Goal: Transaction & Acquisition: Purchase product/service

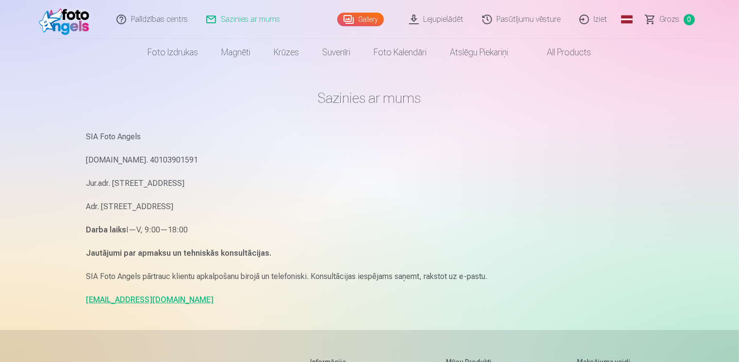
click at [123, 297] on link "[EMAIL_ADDRESS][DOMAIN_NAME]" at bounding box center [150, 299] width 128 height 9
click at [432, 21] on link "Lejupielādēt" at bounding box center [436, 19] width 73 height 39
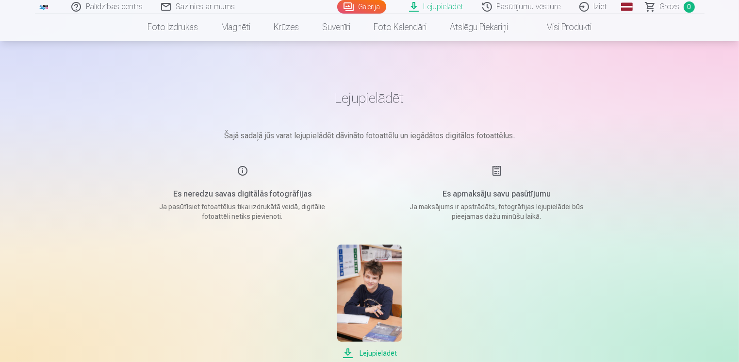
scroll to position [48, 0]
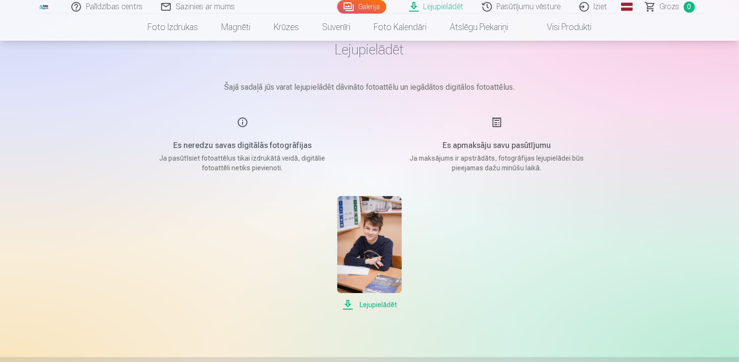
click at [485, 209] on div "Lejupielādēt" at bounding box center [369, 253] width 485 height 114
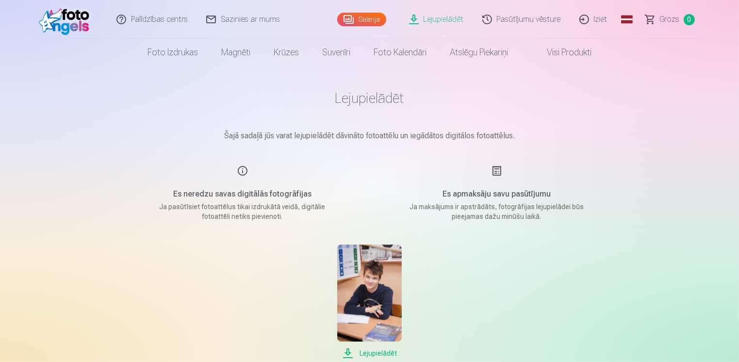
click at [375, 20] on link "Galerija" at bounding box center [361, 20] width 49 height 14
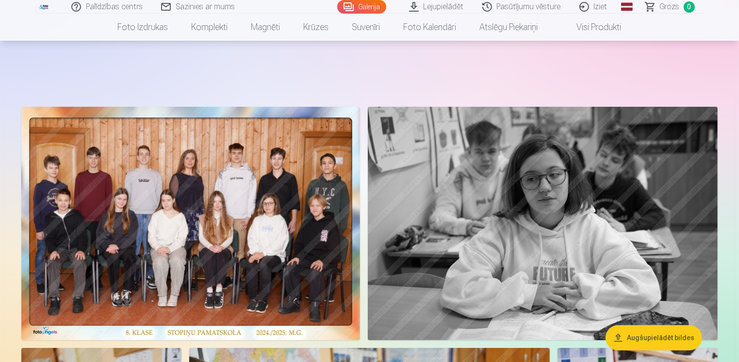
scroll to position [105, 0]
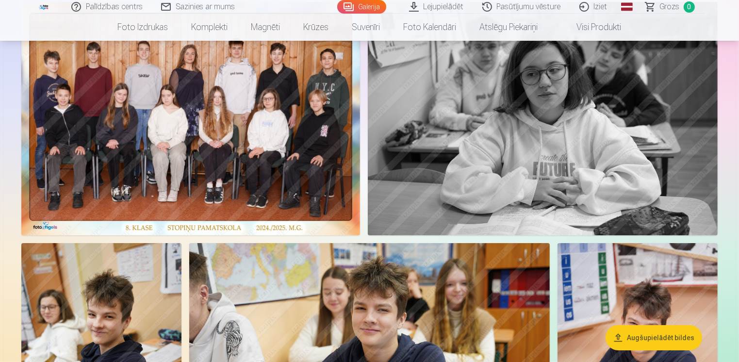
click at [635, 341] on button "Augšupielādēt bildes" at bounding box center [653, 337] width 97 height 25
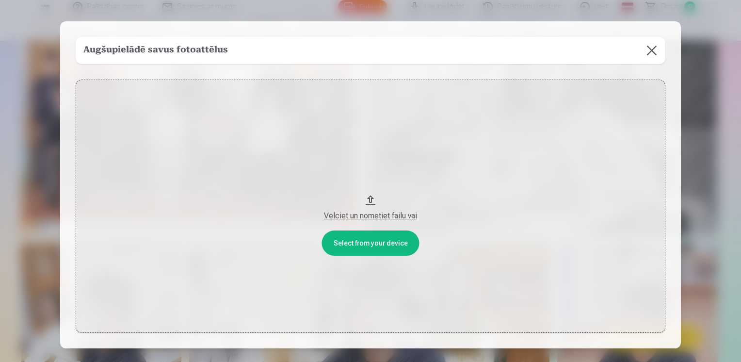
click at [374, 51] on div "Augšupielādē savus fotoattēlus" at bounding box center [371, 50] width 590 height 27
click at [372, 238] on button "Velciet un nometiet failu vai" at bounding box center [371, 206] width 590 height 253
click at [646, 53] on button at bounding box center [651, 50] width 27 height 27
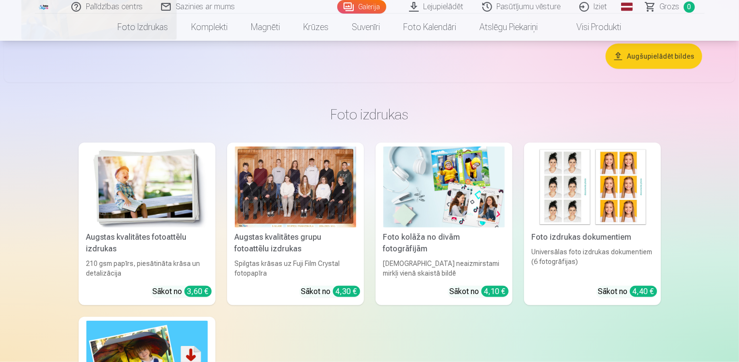
scroll to position [4664, 0]
click at [646, 57] on button "Augšupielādēt bildes" at bounding box center [653, 55] width 97 height 25
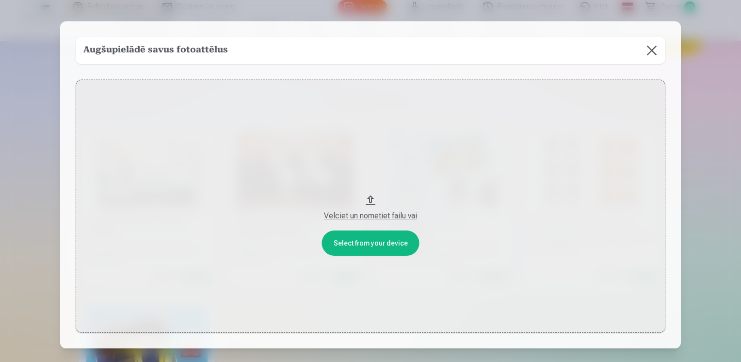
click at [463, 54] on div "Augšupielādē savus fotoattēlus" at bounding box center [371, 50] width 590 height 27
click at [389, 242] on button "Velciet un nometiet failu vai" at bounding box center [371, 206] width 590 height 253
click at [644, 55] on button at bounding box center [651, 50] width 27 height 27
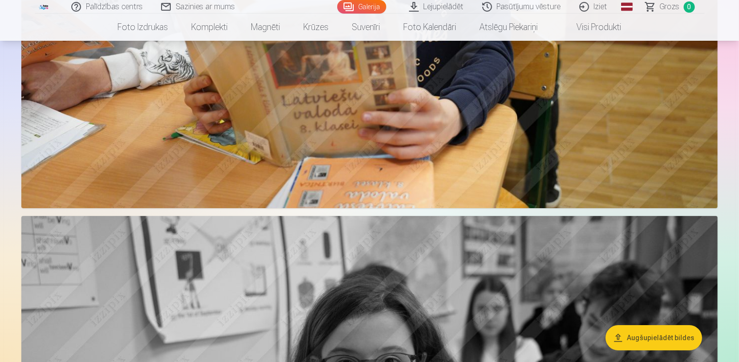
scroll to position [3046, 0]
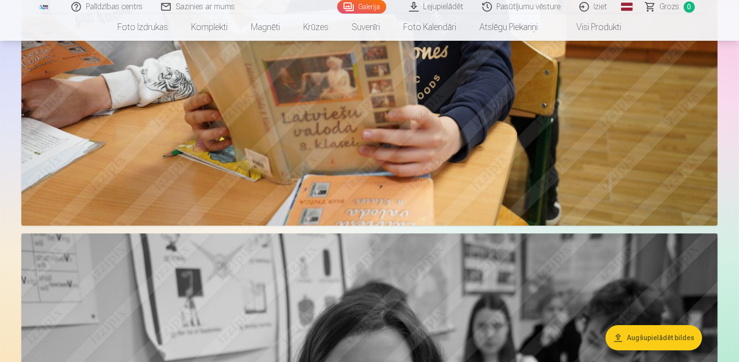
click at [680, 9] on link "Grozs 0" at bounding box center [670, 7] width 68 height 14
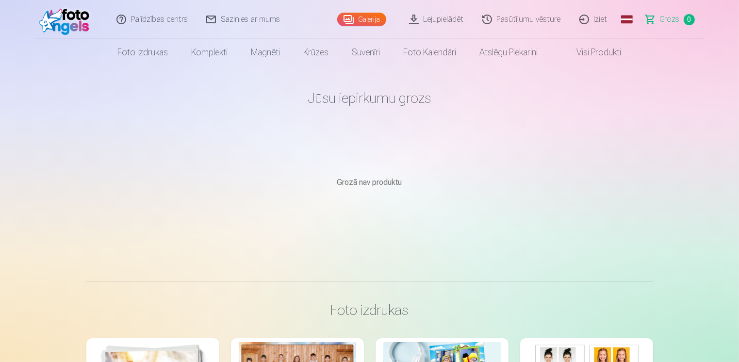
click at [382, 19] on link "Galerija" at bounding box center [361, 20] width 49 height 14
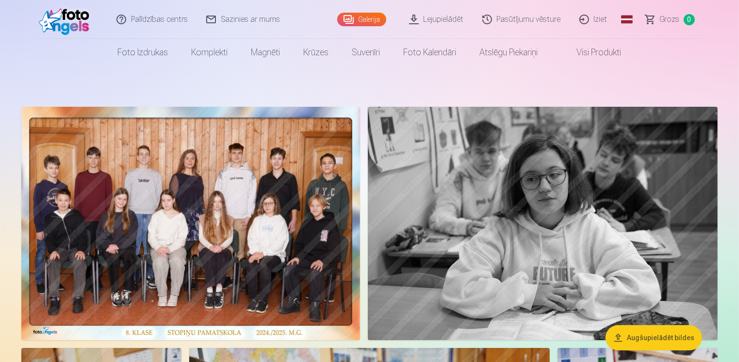
click at [268, 177] on img at bounding box center [190, 223] width 339 height 233
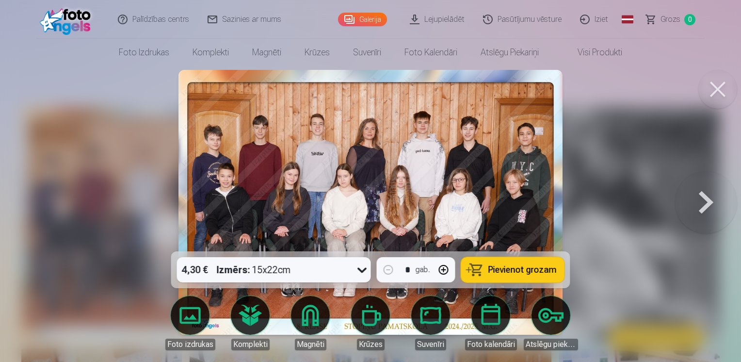
click at [516, 266] on span "Pievienot grozam" at bounding box center [522, 269] width 68 height 9
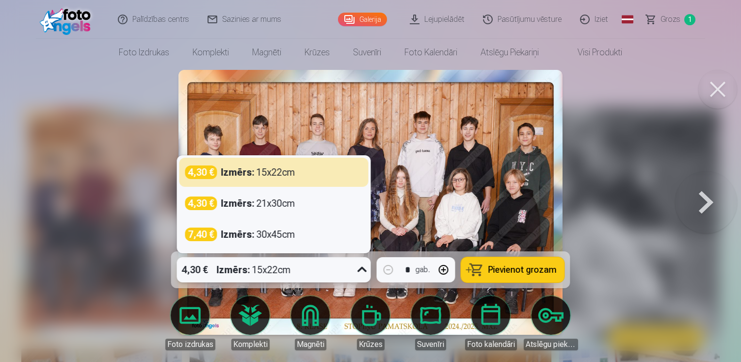
click at [268, 273] on div "Izmērs : 15x22cm" at bounding box center [254, 269] width 74 height 25
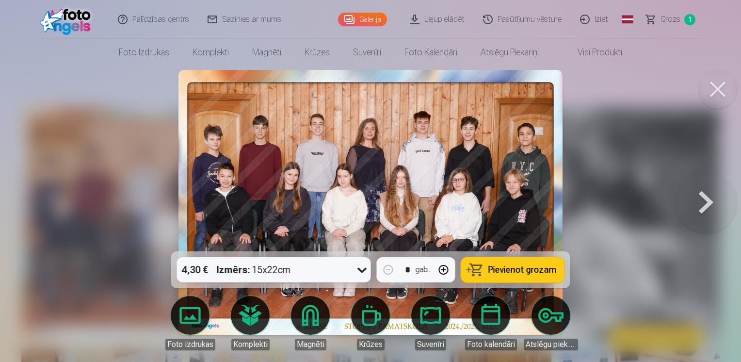
click at [118, 234] on div at bounding box center [370, 181] width 741 height 362
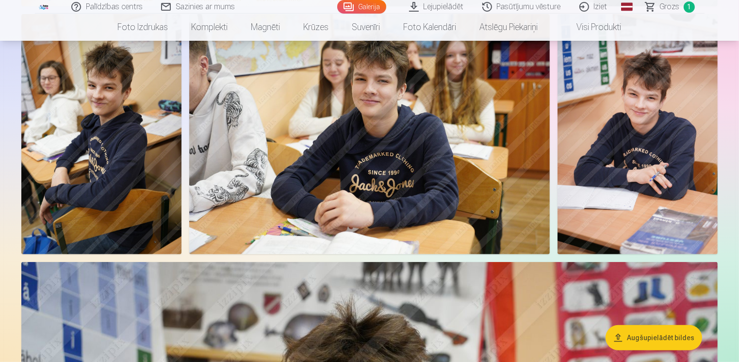
scroll to position [335, 0]
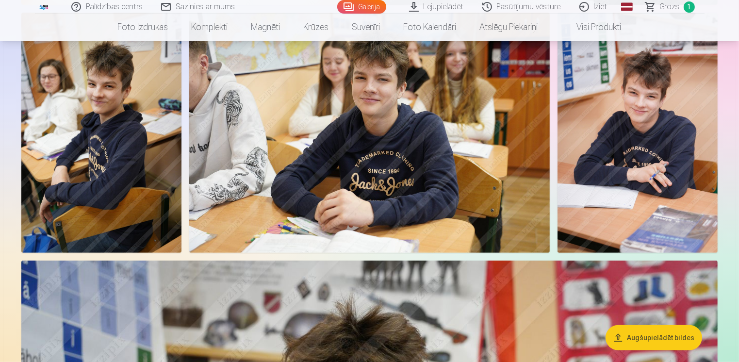
click at [606, 142] on img at bounding box center [637, 133] width 160 height 240
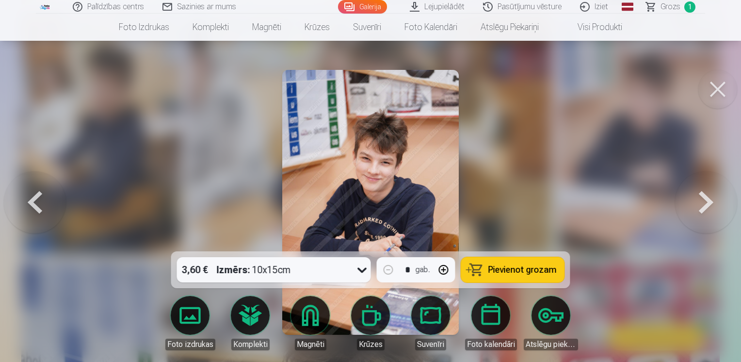
click at [498, 276] on button "Pievienot grozam" at bounding box center [512, 269] width 103 height 25
click at [718, 96] on button at bounding box center [717, 89] width 39 height 39
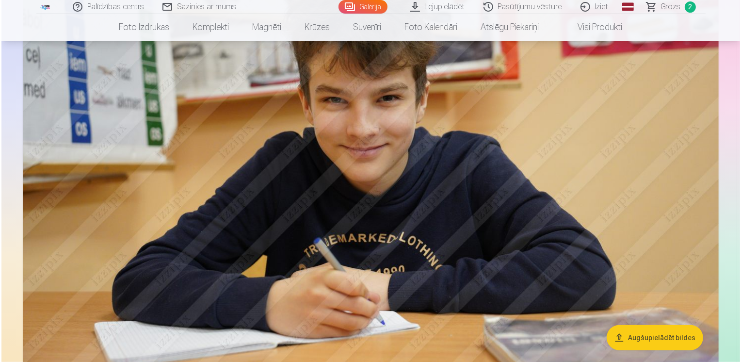
scroll to position [675, 0]
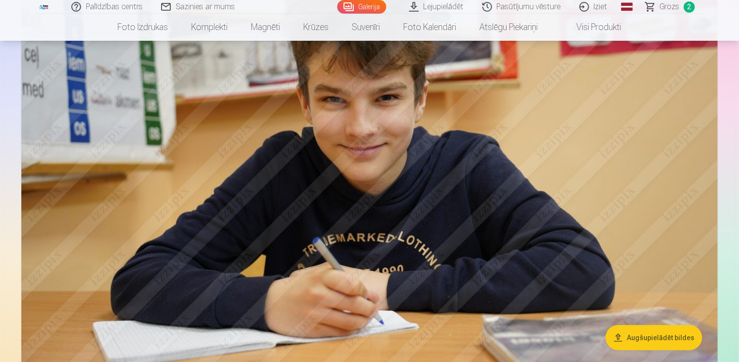
click at [532, 210] on img at bounding box center [369, 152] width 696 height 464
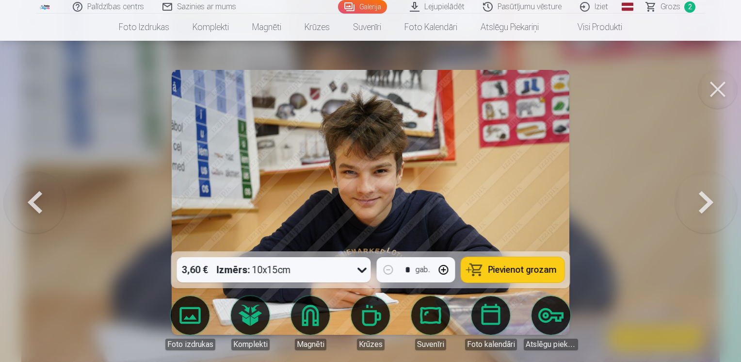
click at [499, 276] on button "Pievienot grozam" at bounding box center [512, 269] width 103 height 25
click at [713, 97] on button at bounding box center [717, 89] width 39 height 39
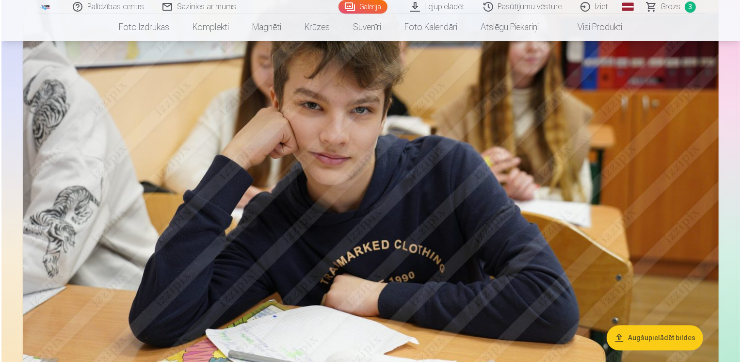
scroll to position [2394, 0]
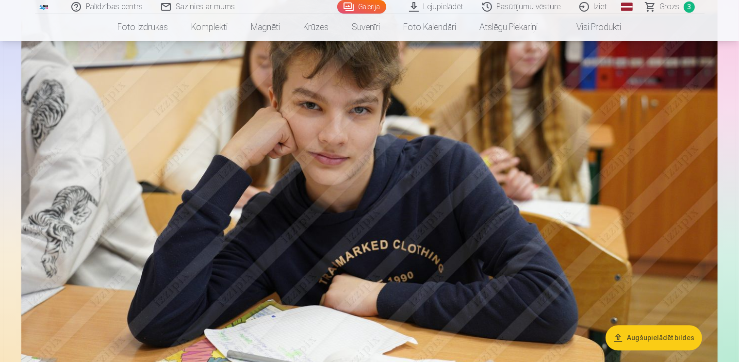
click at [573, 240] on img at bounding box center [369, 174] width 696 height 464
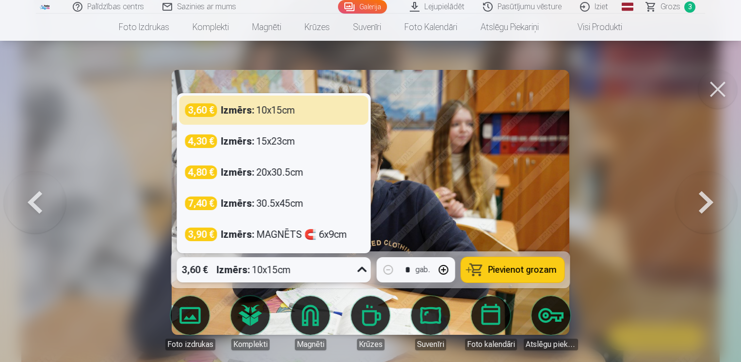
click at [360, 272] on icon at bounding box center [363, 270] width 16 height 16
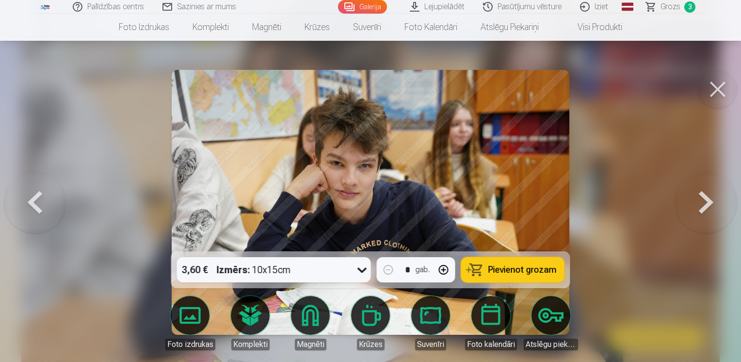
click at [487, 265] on button "Pievienot grozam" at bounding box center [512, 269] width 103 height 25
click at [723, 84] on button at bounding box center [717, 89] width 39 height 39
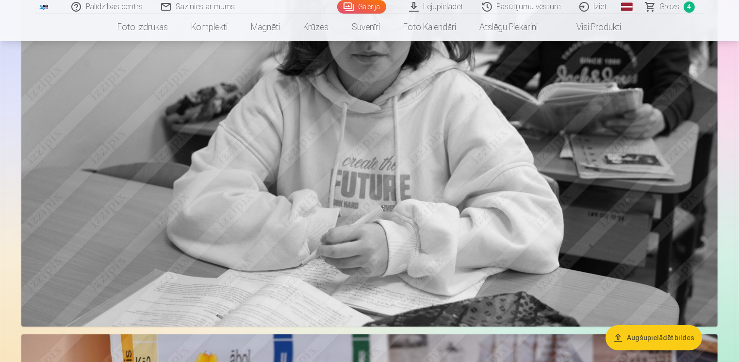
scroll to position [3395, 0]
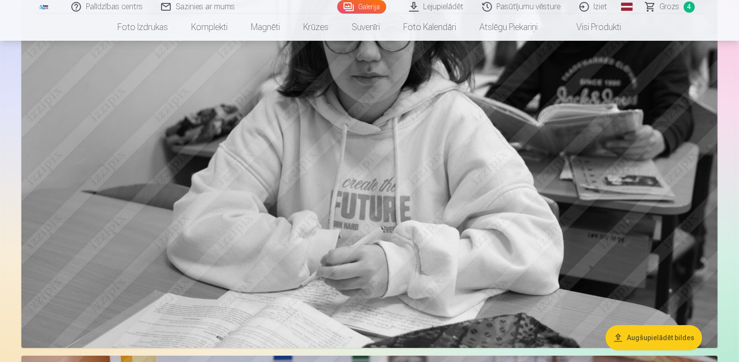
click at [691, 5] on span "4" at bounding box center [688, 6] width 11 height 11
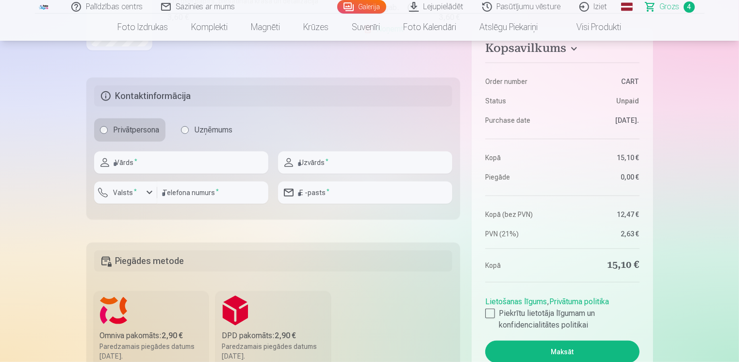
scroll to position [572, 0]
click at [236, 154] on input "text" at bounding box center [181, 162] width 174 height 22
type input "********"
type input "**********"
type input "********"
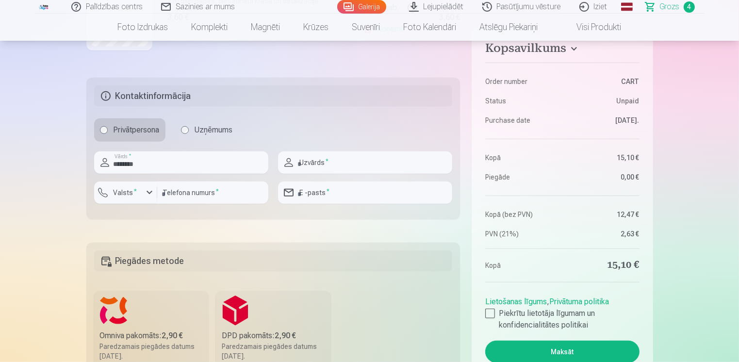
type input "**********"
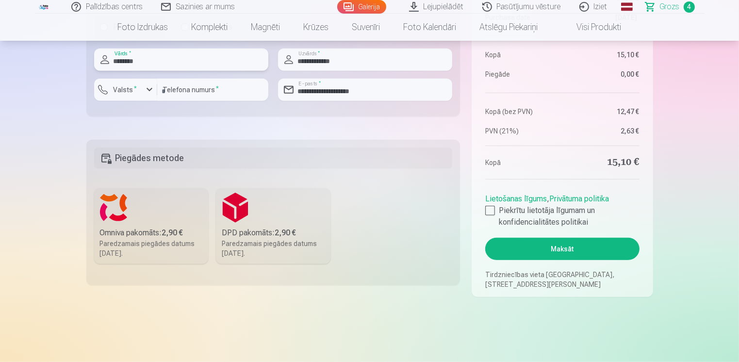
scroll to position [676, 0]
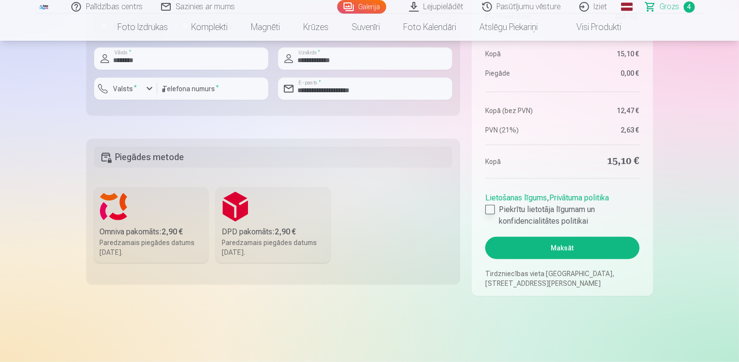
click at [488, 213] on div at bounding box center [490, 210] width 10 height 10
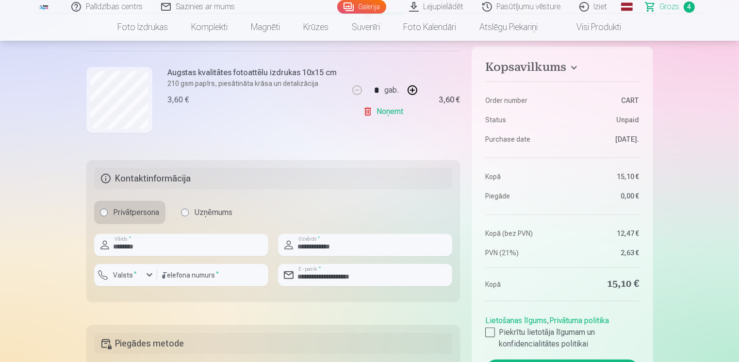
scroll to position [489, 0]
click at [566, 237] on dl "Order number CART Status Unpaid Purchase date [DATE]. Kopā 15,10 € Piegāde 0,00…" at bounding box center [562, 168] width 154 height 180
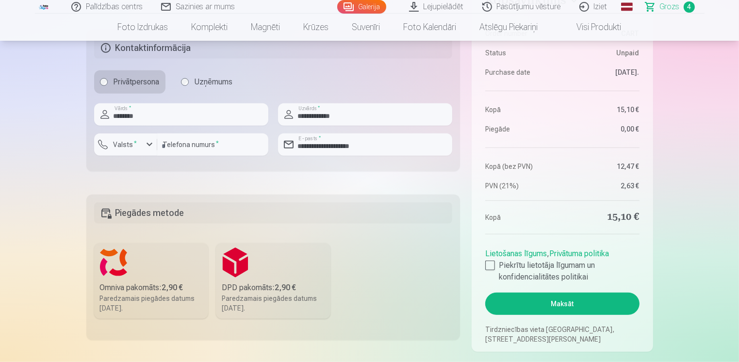
scroll to position [629, 0]
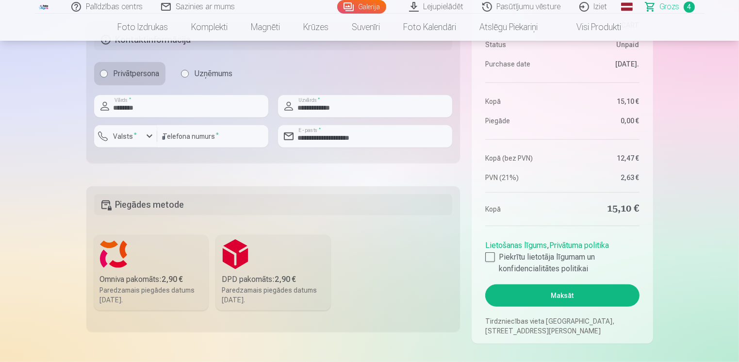
click at [577, 291] on button "Maksāt" at bounding box center [562, 295] width 154 height 22
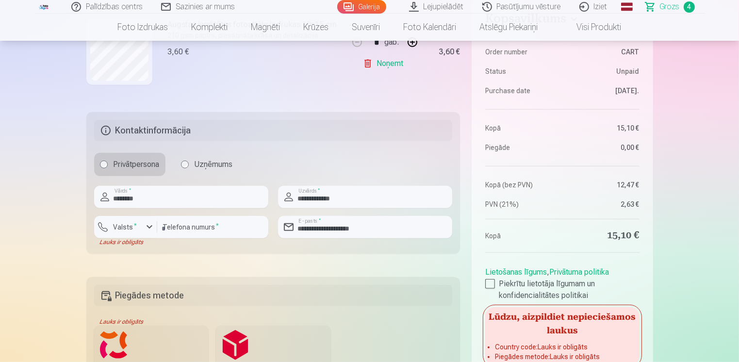
scroll to position [545, 0]
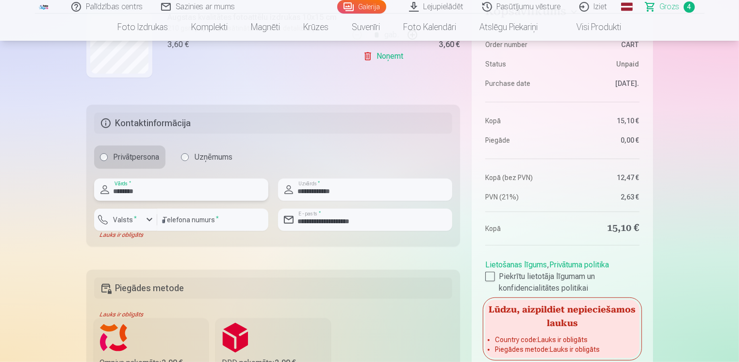
click at [248, 183] on input "********" at bounding box center [181, 189] width 174 height 22
click at [323, 134] on fieldset "**********" at bounding box center [273, 176] width 374 height 142
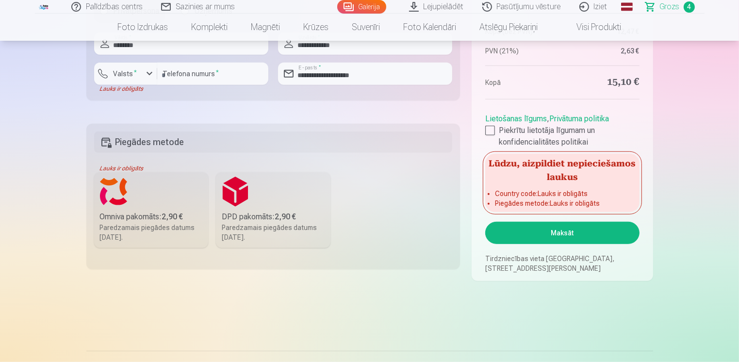
scroll to position [692, 0]
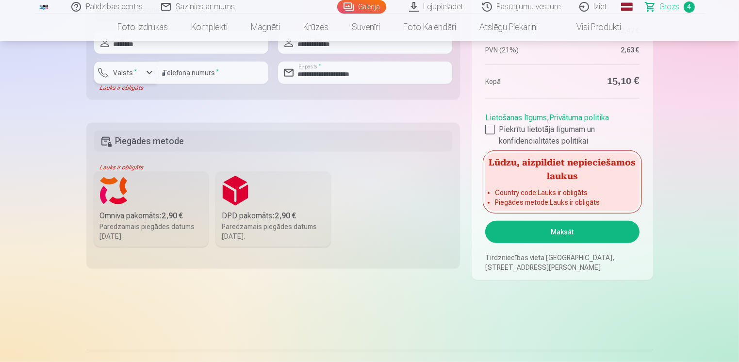
click at [133, 75] on label "Valsts *" at bounding box center [126, 73] width 32 height 10
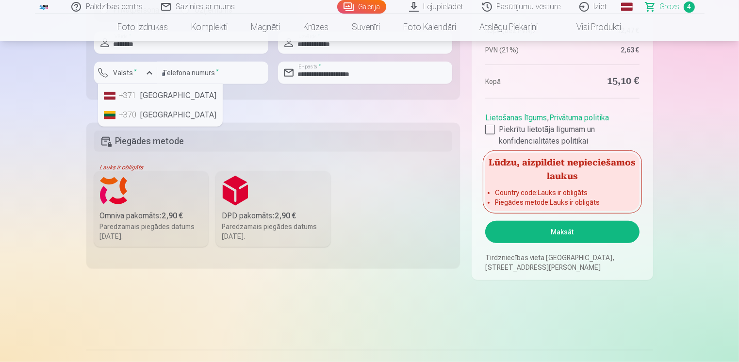
click at [138, 96] on div "+371" at bounding box center [128, 96] width 19 height 12
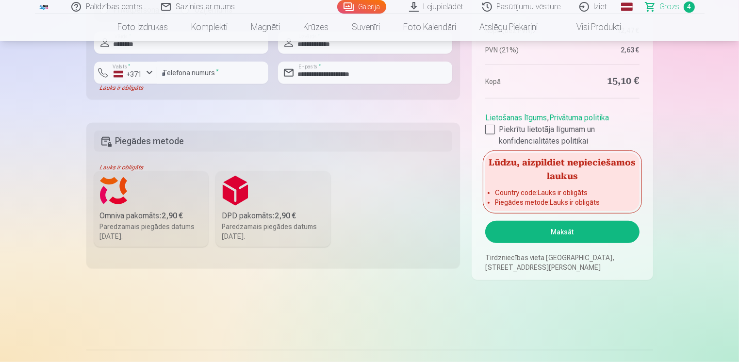
click at [519, 234] on button "Maksāt" at bounding box center [562, 232] width 154 height 22
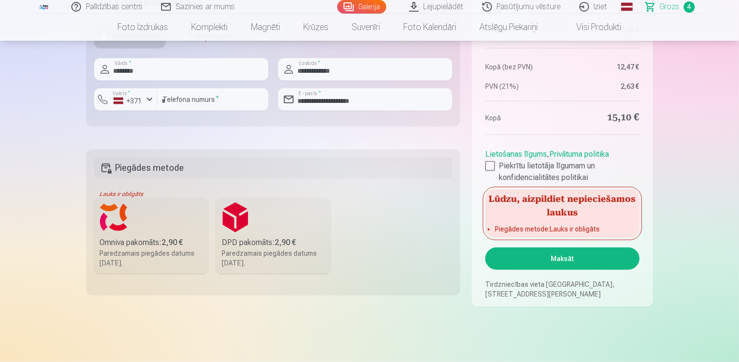
scroll to position [666, 0]
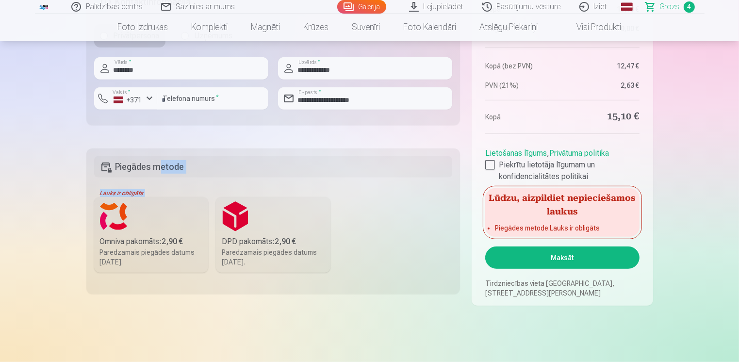
drag, startPoint x: 158, startPoint y: 164, endPoint x: 158, endPoint y: 238, distance: 73.7
click at [158, 238] on fieldset "Piegādes metode Lauks ir obligāts Omniva pakomāts : 2,90 € Paredzamais piegādes…" at bounding box center [273, 220] width 374 height 145
click at [158, 238] on div "Omniva pakomāts : 2,90 €" at bounding box center [151, 242] width 103 height 12
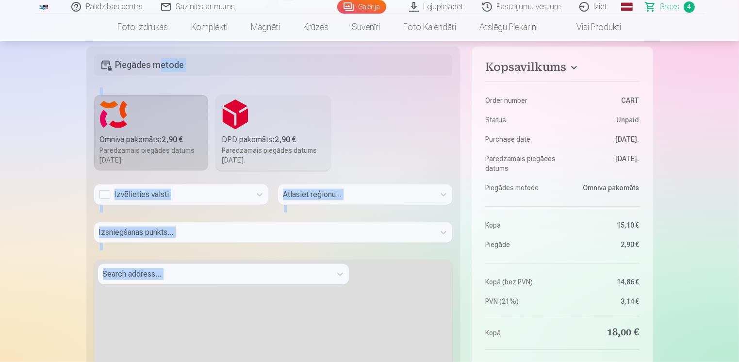
scroll to position [769, 0]
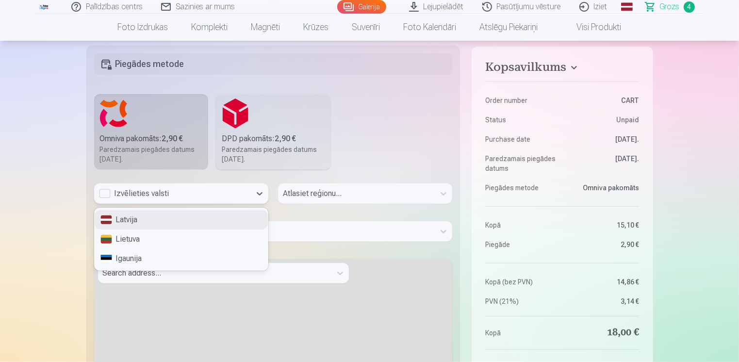
click at [193, 202] on div "Izvēlieties valsti" at bounding box center [172, 193] width 157 height 20
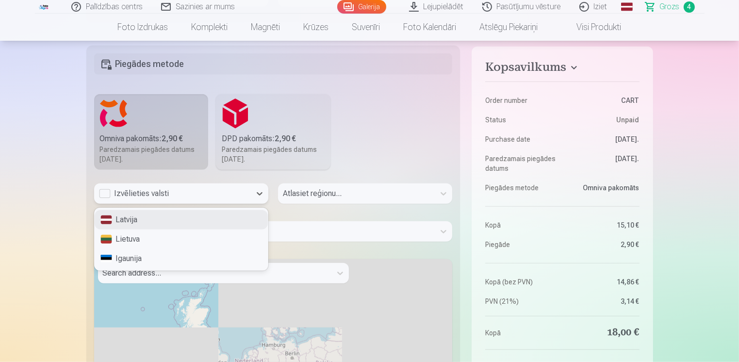
click at [190, 209] on div "Latvija [GEOGRAPHIC_DATA] [GEOGRAPHIC_DATA]" at bounding box center [181, 239] width 173 height 62
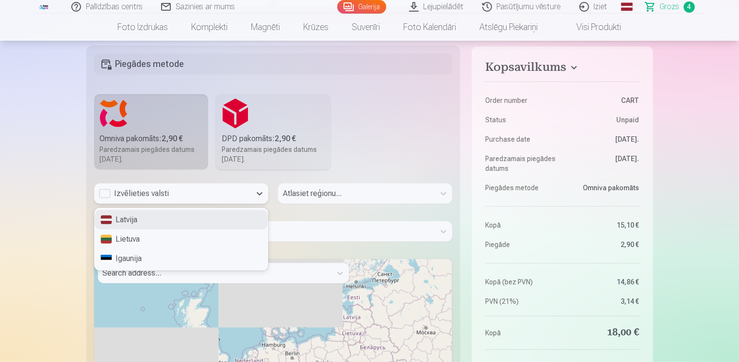
click at [191, 218] on div "Latvija" at bounding box center [181, 219] width 173 height 19
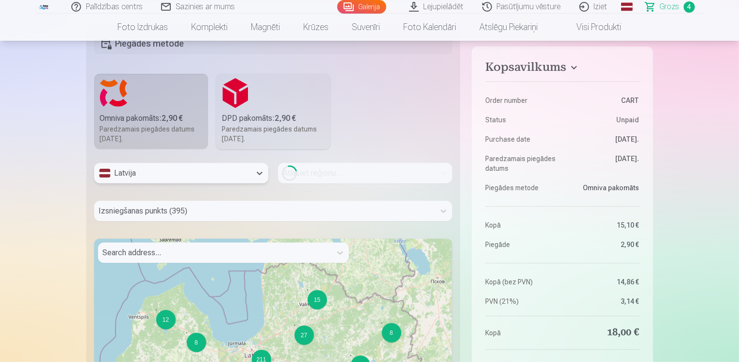
scroll to position [789, 0]
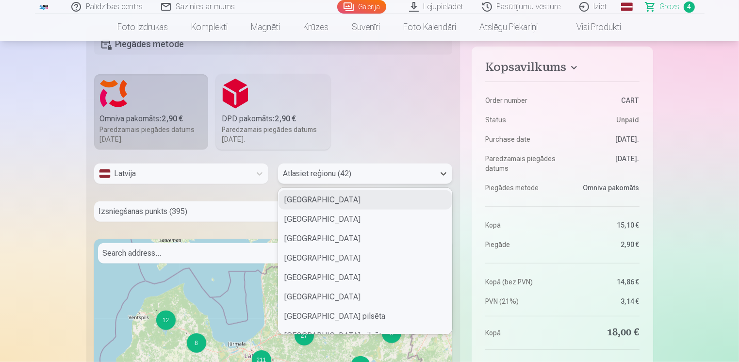
click at [310, 176] on div at bounding box center [356, 174] width 147 height 14
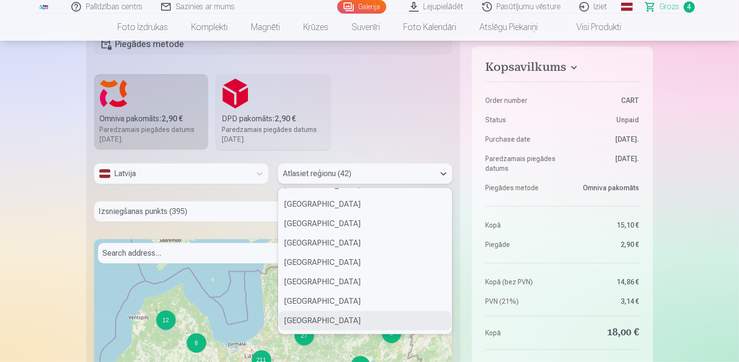
scroll to position [630, 0]
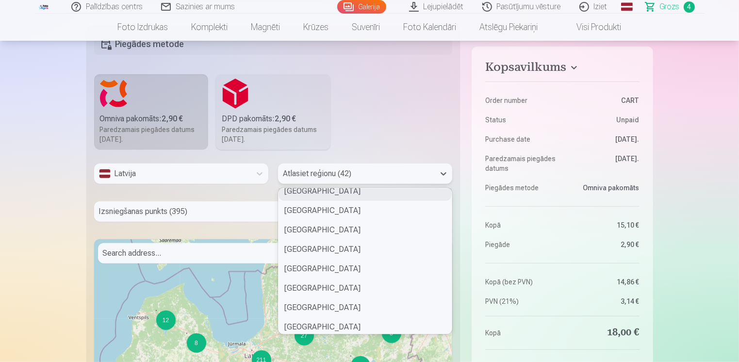
click at [316, 192] on div "[GEOGRAPHIC_DATA]" at bounding box center [364, 190] width 173 height 19
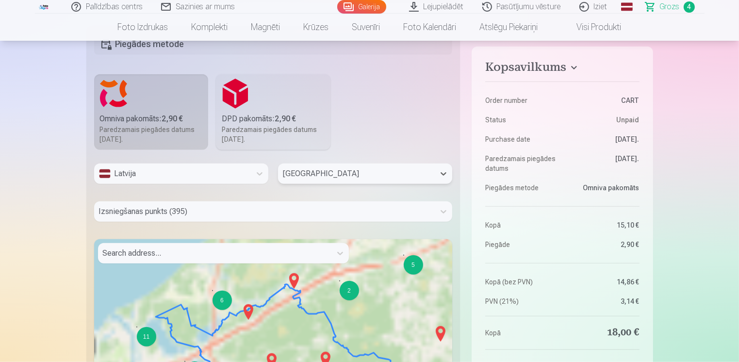
scroll to position [803, 0]
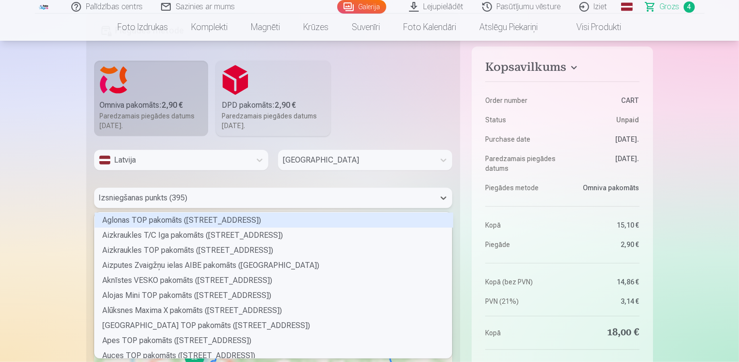
click at [294, 208] on div "395 results available. Use Up and Down to choose options, press Enter to select…" at bounding box center [273, 198] width 358 height 20
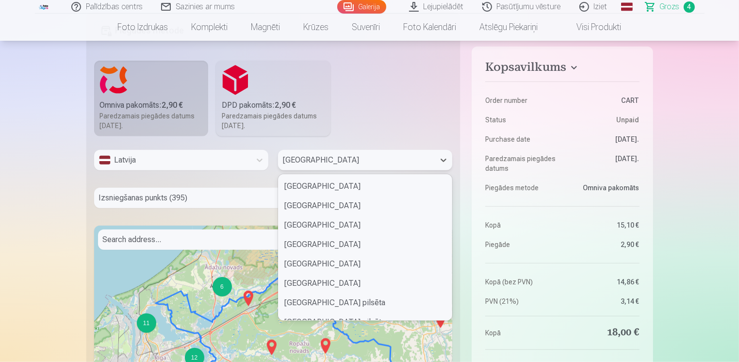
scroll to position [503, 0]
click at [302, 162] on div at bounding box center [356, 160] width 147 height 14
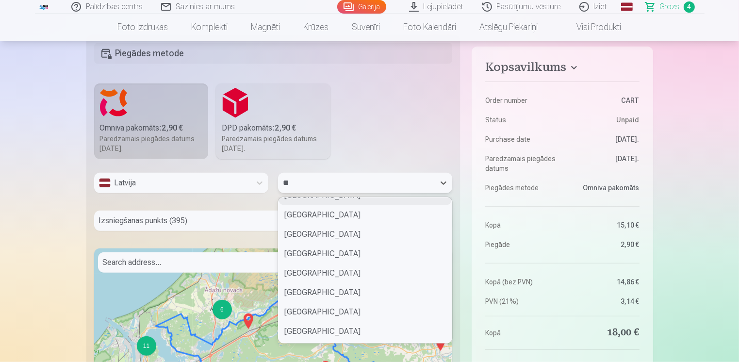
scroll to position [0, 0]
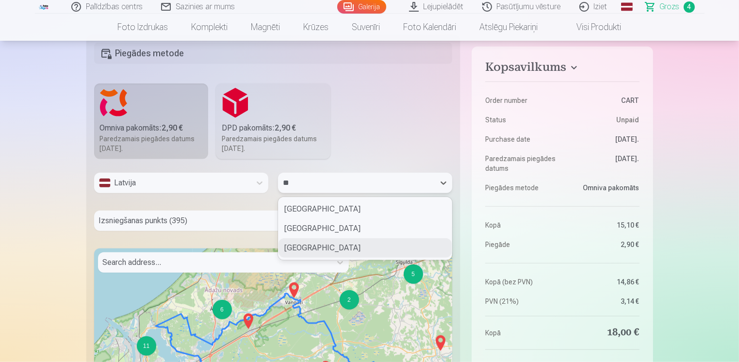
type input "***"
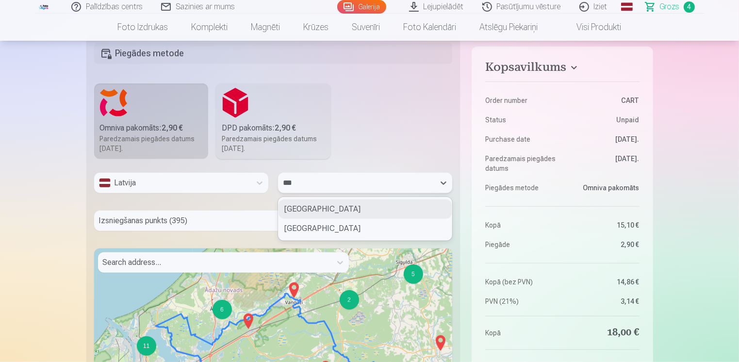
click at [332, 213] on div "[GEOGRAPHIC_DATA]" at bounding box center [364, 208] width 173 height 19
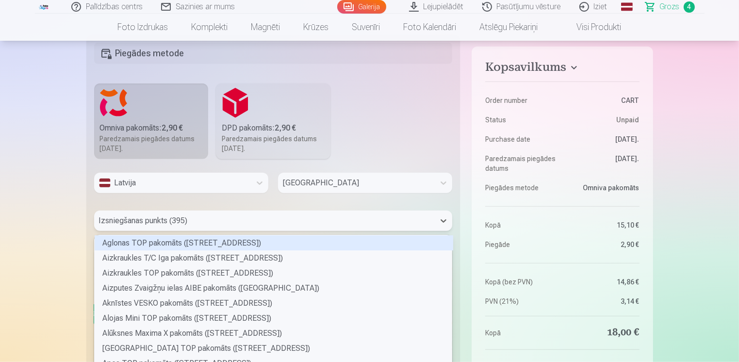
scroll to position [803, 0]
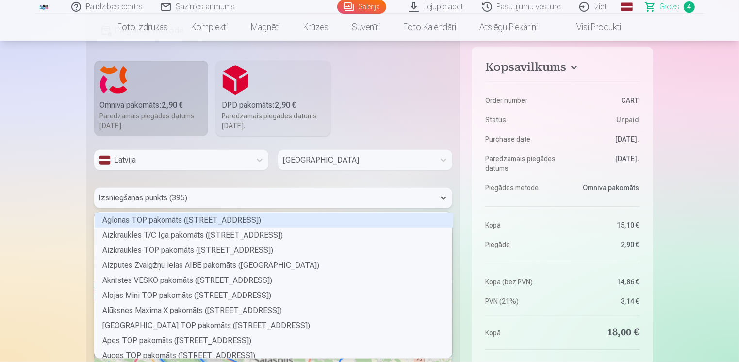
click at [319, 208] on div "395 results available. Use Up and Down to choose options, press Enter to select…" at bounding box center [273, 198] width 358 height 20
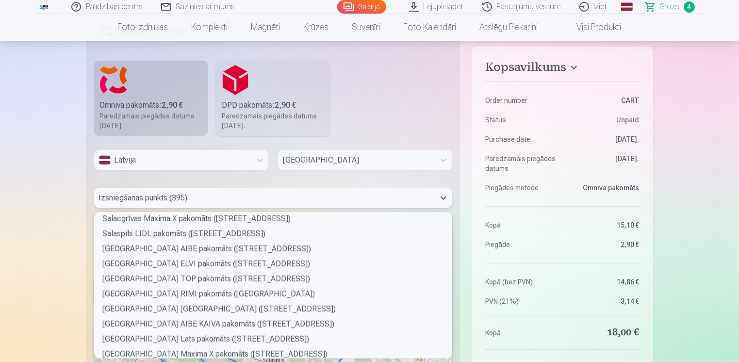
scroll to position [4706, 0]
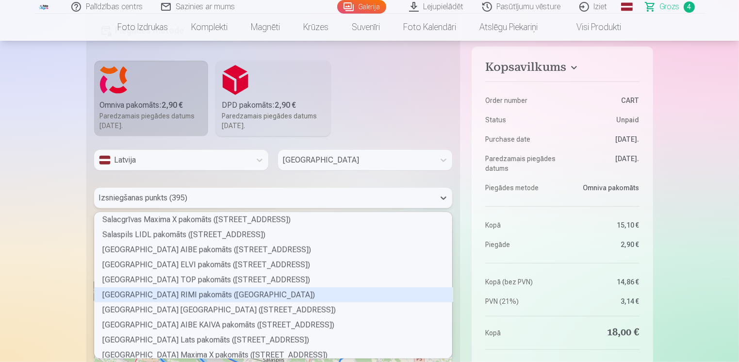
click at [195, 296] on div "[GEOGRAPHIC_DATA] RIMI pakomāts ([GEOGRAPHIC_DATA])" at bounding box center [274, 294] width 358 height 15
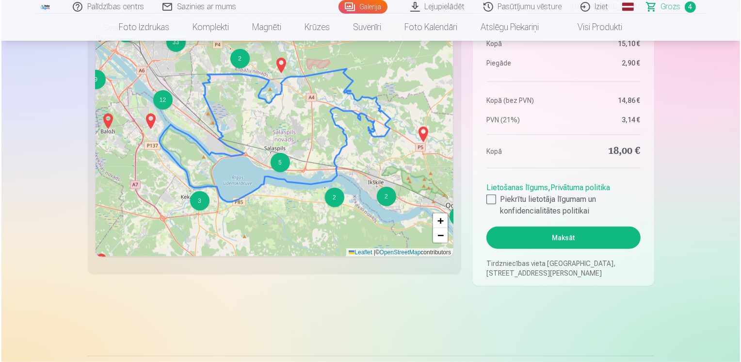
scroll to position [1015, 0]
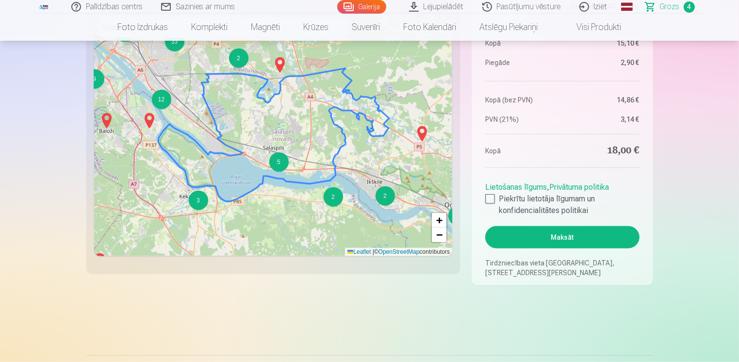
click at [524, 240] on button "Maksāt" at bounding box center [562, 237] width 154 height 22
